Goal: Transaction & Acquisition: Purchase product/service

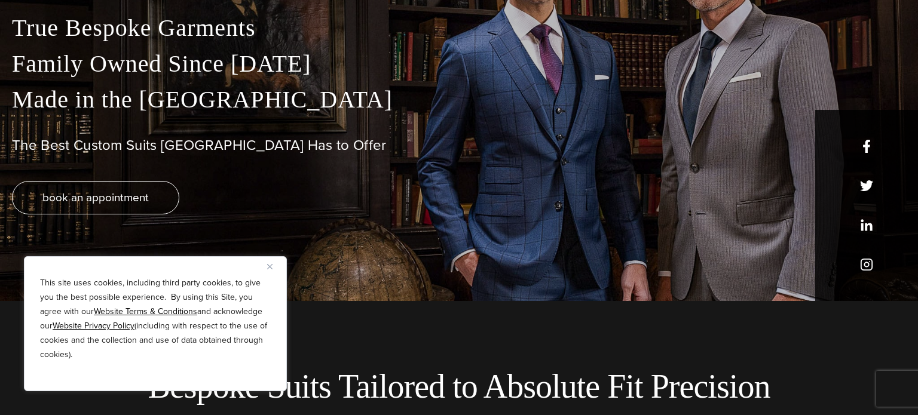
click at [269, 266] on img "Close" at bounding box center [269, 266] width 5 height 5
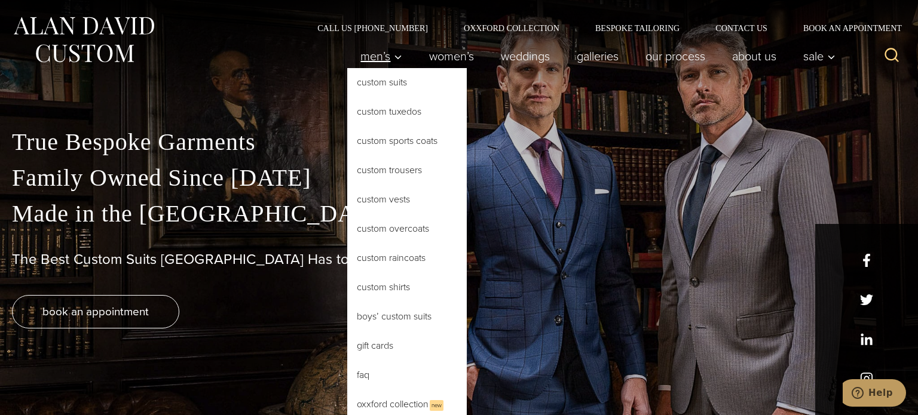
click at [392, 57] on icon "Primary Navigation" at bounding box center [397, 57] width 11 height 11
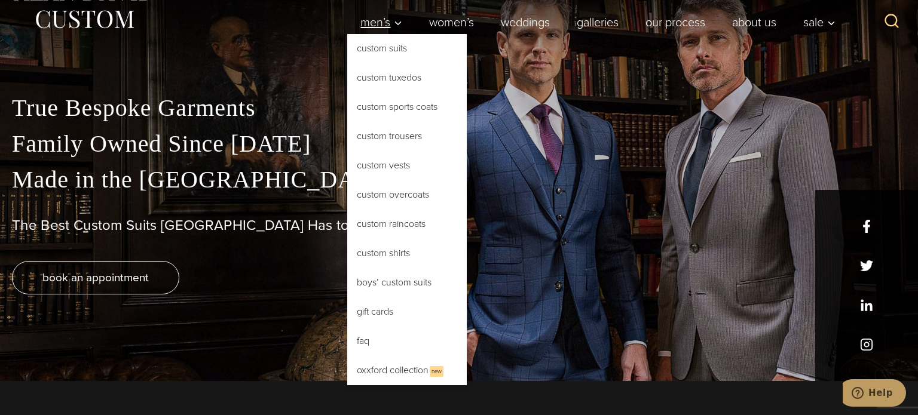
scroll to position [35, 0]
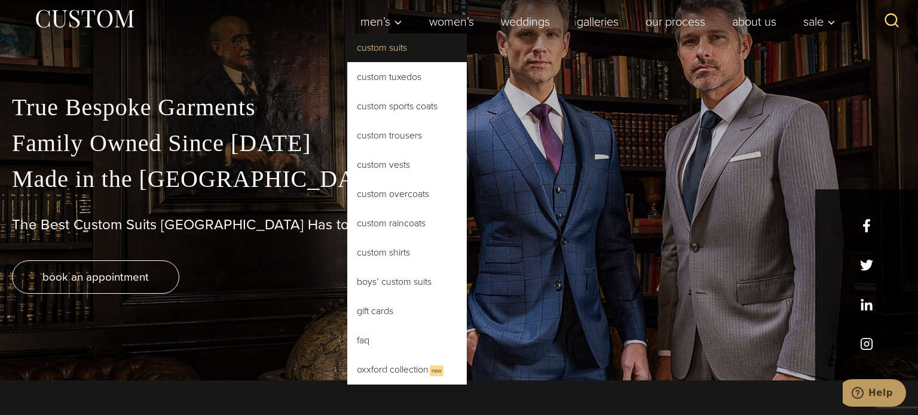
click at [424, 51] on link "Custom Suits" at bounding box center [406, 47] width 119 height 29
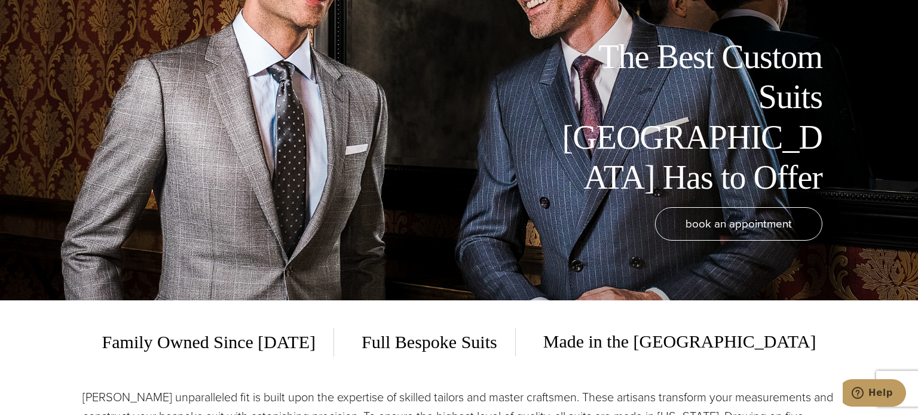
scroll to position [115, 0]
